Goal: Find specific page/section: Find specific page/section

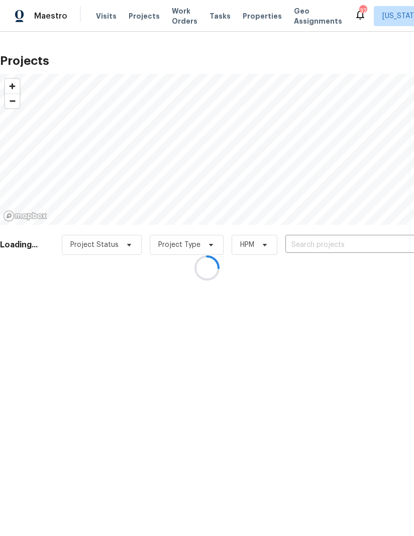
click at [174, 19] on div at bounding box center [207, 268] width 414 height 536
click at [178, 22] on div at bounding box center [207, 268] width 414 height 536
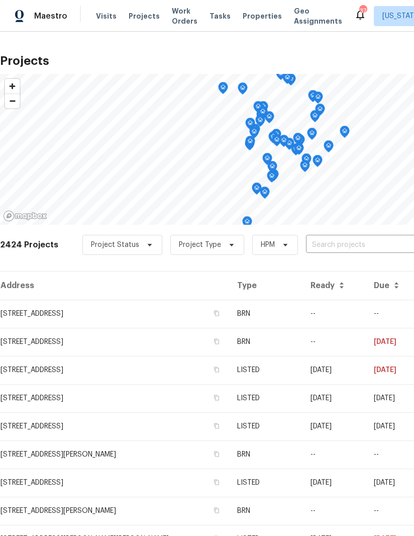
click at [178, 18] on span "Work Orders" at bounding box center [185, 16] width 26 height 20
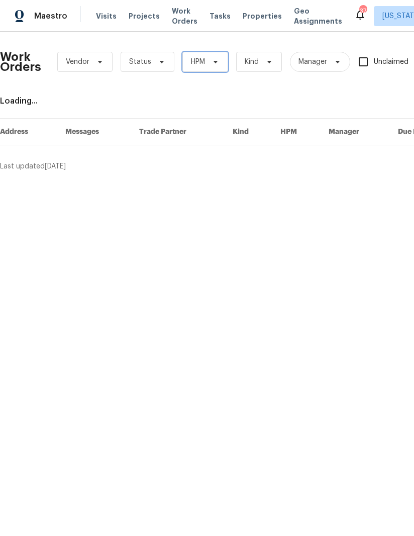
click at [220, 61] on span "HPM" at bounding box center [205, 62] width 46 height 20
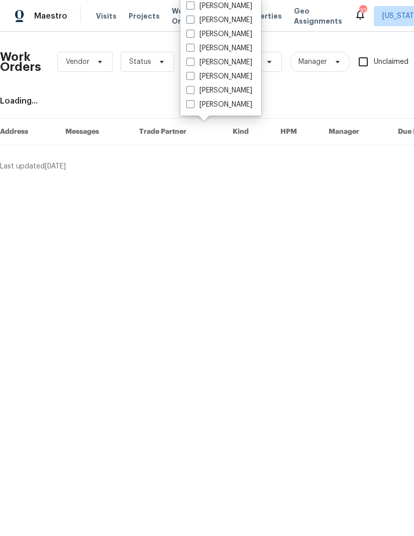
click at [221, 179] on html "Maestro Visits Projects Work Orders Tasks Properties Geo Assignments 37 [US_STA…" at bounding box center [207, 89] width 414 height 179
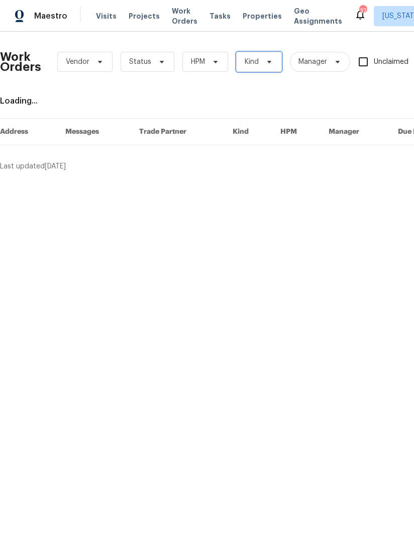
click at [260, 64] on span "Kind" at bounding box center [259, 62] width 46 height 20
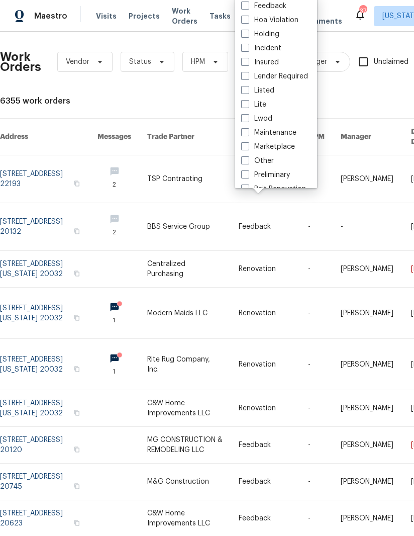
click at [186, 90] on div "Work Orders Vendor Status HPM Kind Manager Unclaimed ​ View Reno Index 6355 wor…" at bounding box center [284, 320] width 568 height 560
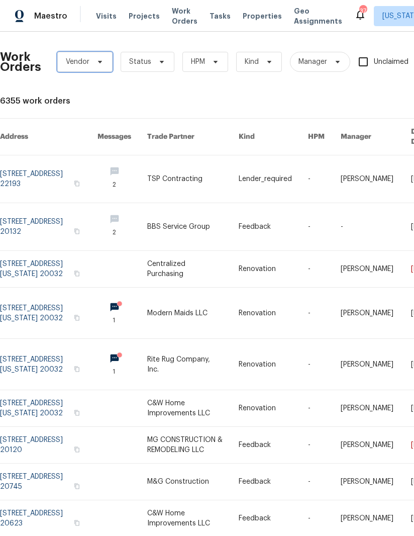
click at [94, 68] on span "Vendor" at bounding box center [84, 62] width 55 height 20
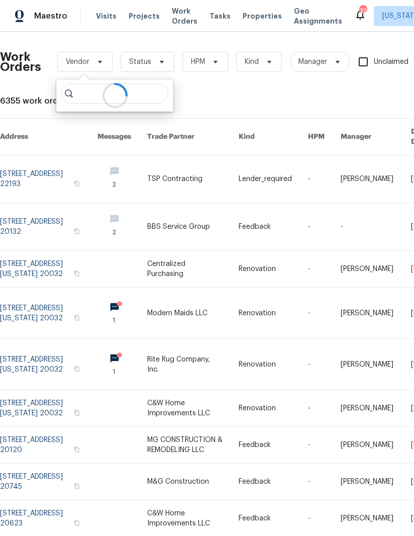
click at [288, 93] on div "Work Orders Vendor Status HPM Kind Manager Unclaimed ​ View Reno Index 6355 wor…" at bounding box center [284, 320] width 568 height 560
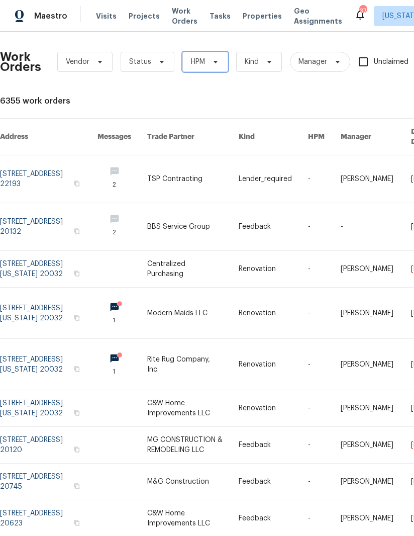
click at [206, 65] on span "HPM" at bounding box center [205, 62] width 46 height 20
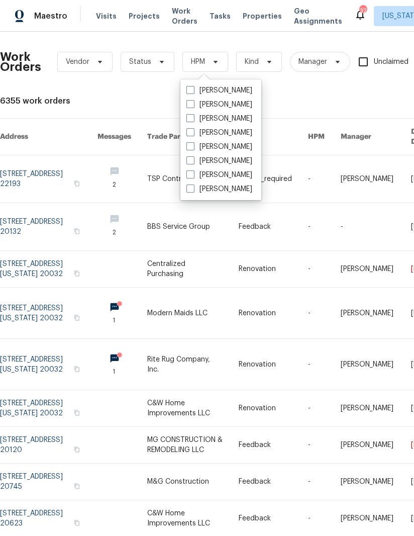
click at [312, 115] on div "Work Orders Vendor Status HPM Kind Manager Unclaimed ​ View Reno Index 6355 wor…" at bounding box center [284, 320] width 568 height 560
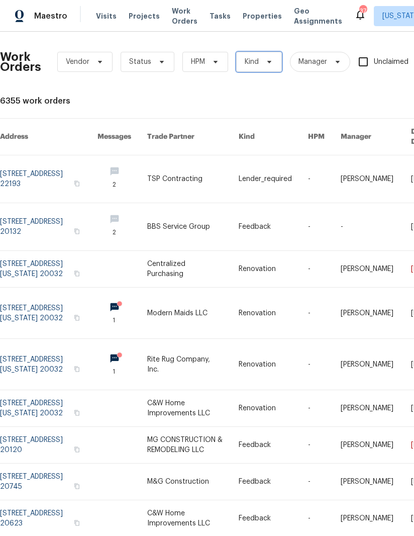
click at [263, 66] on span "Kind" at bounding box center [259, 62] width 46 height 20
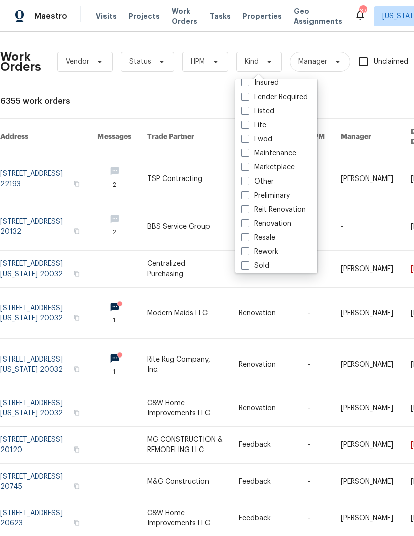
scroll to position [64, 0]
click at [243, 154] on span at bounding box center [245, 152] width 8 height 8
click at [243, 154] on input "Maintenance" at bounding box center [244, 151] width 7 height 7
checkbox input "true"
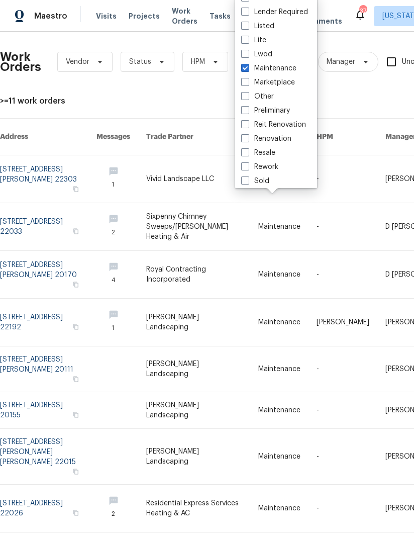
click at [190, 103] on div ">=11 work orders" at bounding box center [284, 101] width 568 height 10
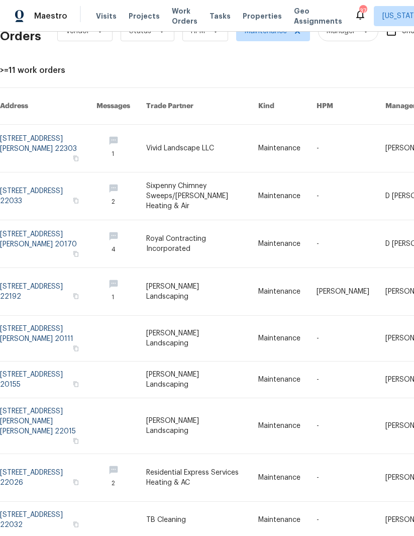
scroll to position [30, 0]
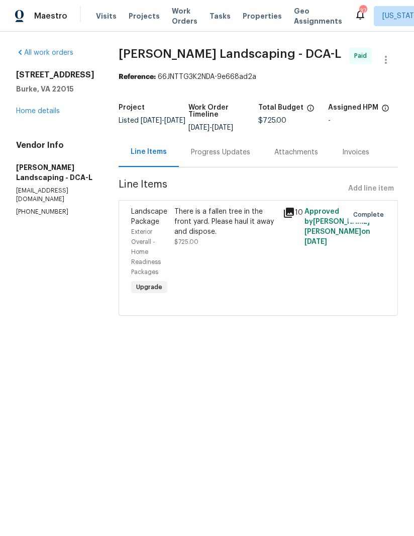
click at [30, 54] on link "All work orders" at bounding box center [44, 52] width 57 height 7
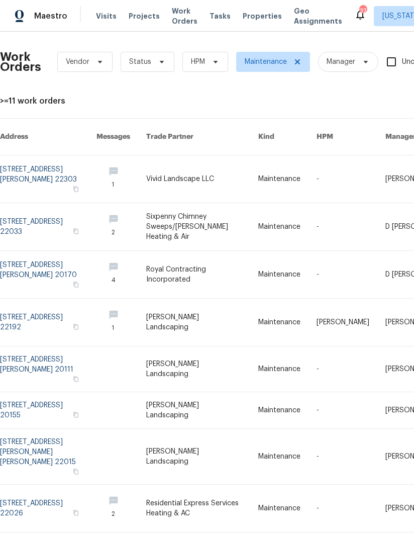
click at [27, 171] on link at bounding box center [48, 178] width 96 height 47
